Goal: Task Accomplishment & Management: Use online tool/utility

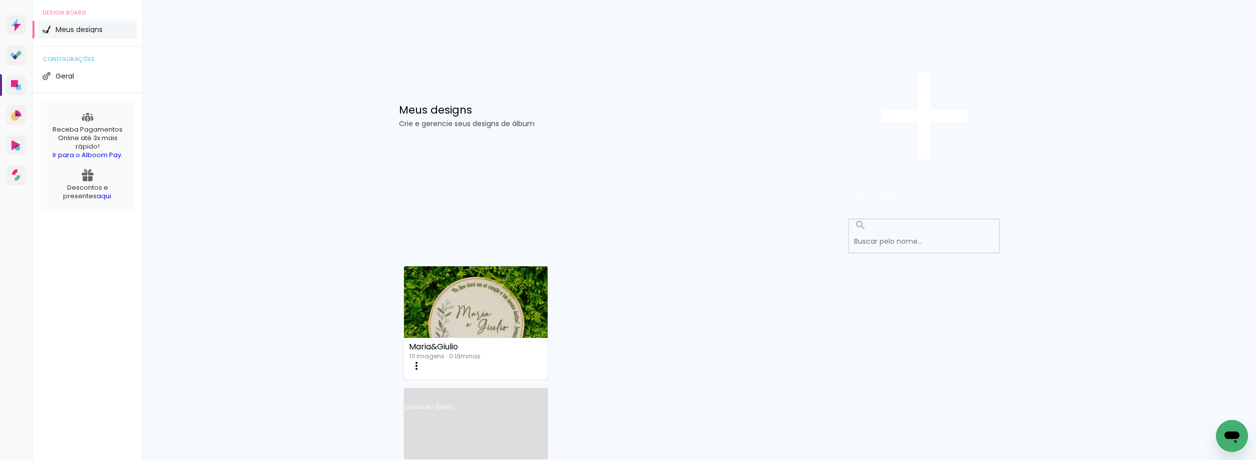
click at [548, 392] on link "Criado em [DATE]" at bounding box center [476, 420] width 144 height 57
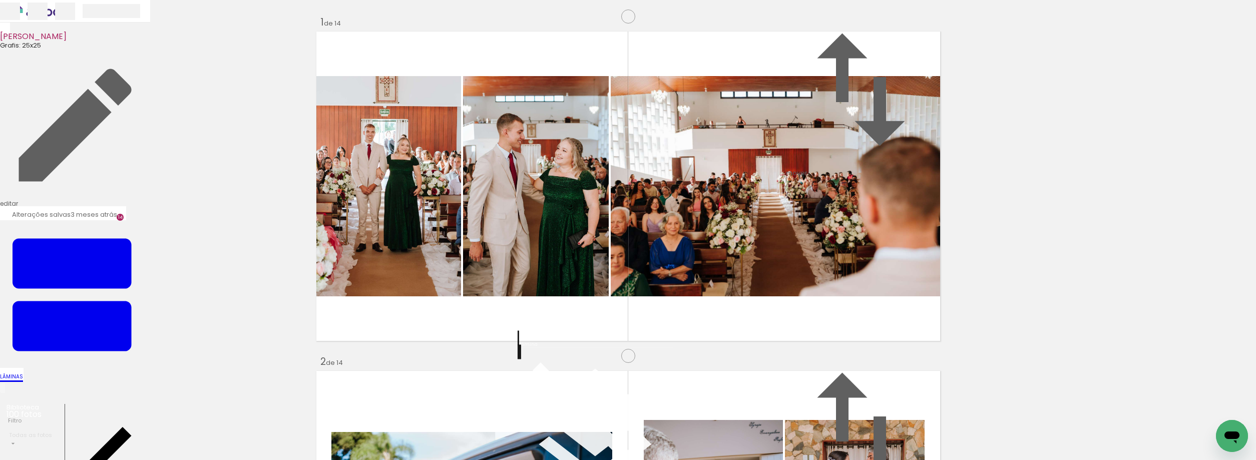
click at [0, 0] on iron-icon at bounding box center [0, 0] width 0 height 0
click at [0, 0] on paper-item "Não utilizadas" at bounding box center [0, 0] width 0 height 0
type input "Não utilizadas"
